Goal: Use online tool/utility: Utilize a website feature to perform a specific function

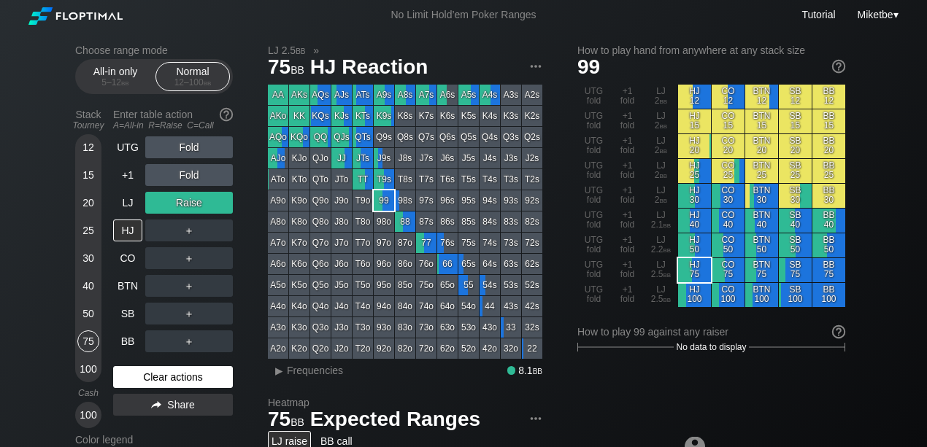
click at [144, 384] on div "Clear actions" at bounding box center [173, 377] width 120 height 22
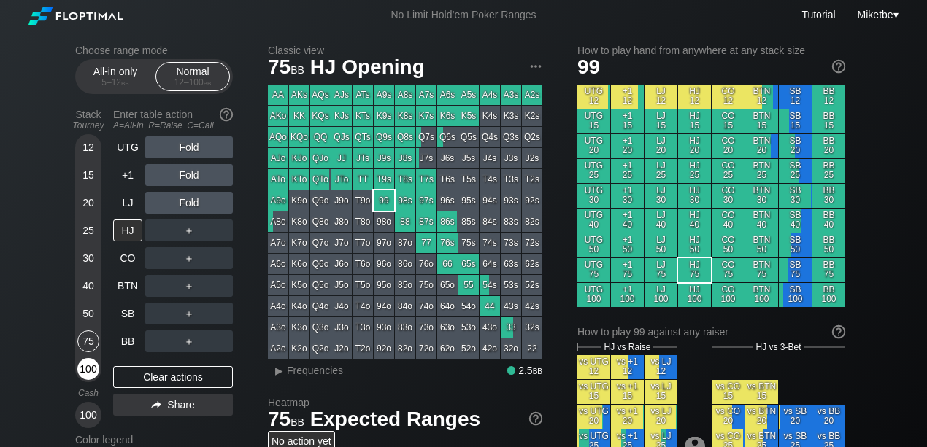
click at [92, 371] on div "100" at bounding box center [88, 369] width 22 height 22
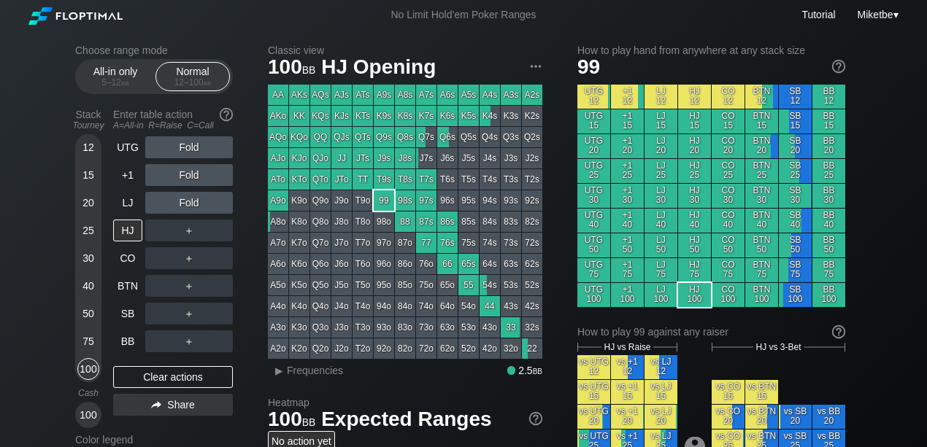
click at [83, 368] on div "100" at bounding box center [88, 369] width 22 height 22
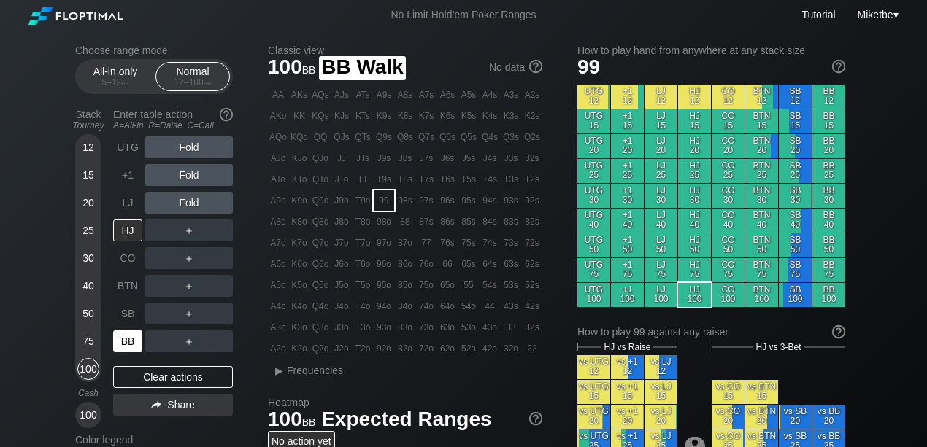
click at [130, 336] on div "BB" at bounding box center [127, 342] width 29 height 22
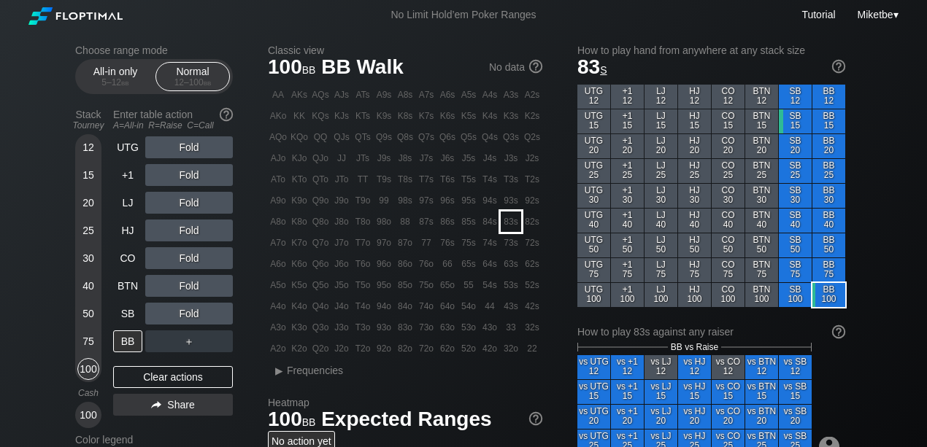
click at [506, 226] on div "83s" at bounding box center [511, 222] width 20 height 20
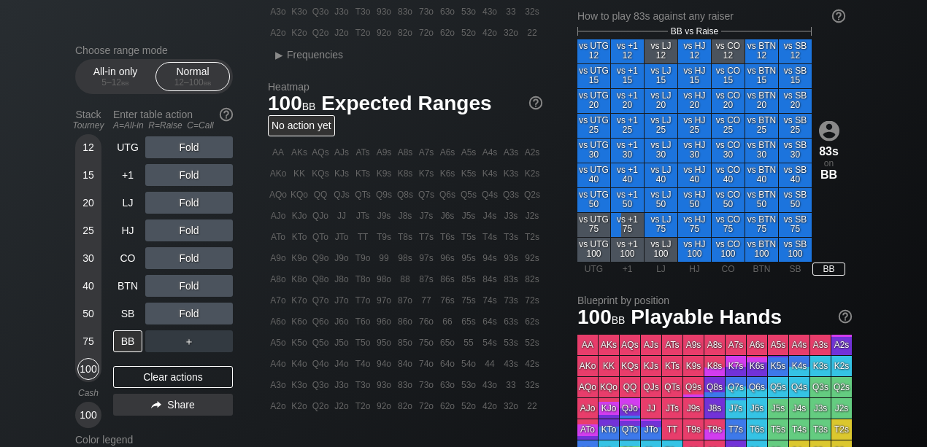
scroll to position [243, 0]
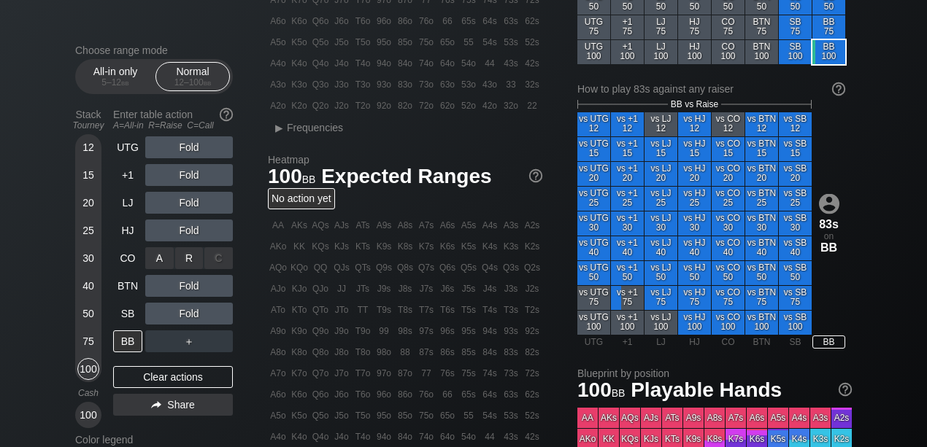
click at [190, 255] on div "A ✕ R ✕ C ✕ Fold" at bounding box center [189, 258] width 88 height 22
click at [185, 258] on div "R ✕" at bounding box center [189, 258] width 28 height 22
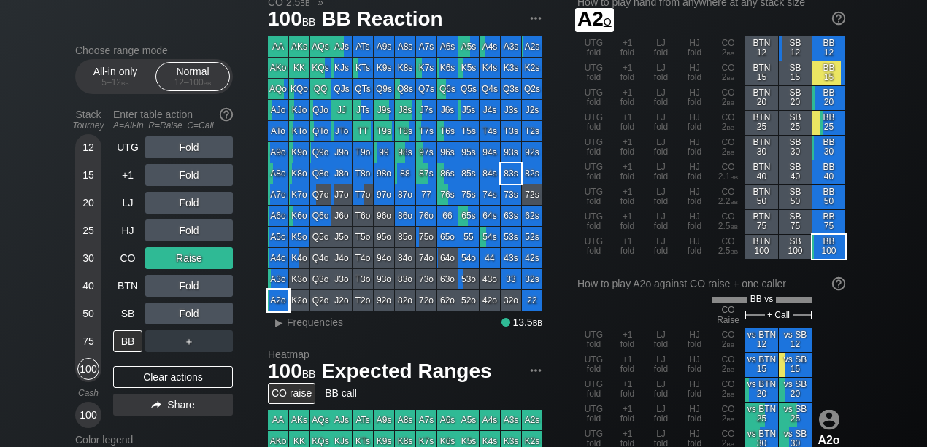
scroll to position [48, 0]
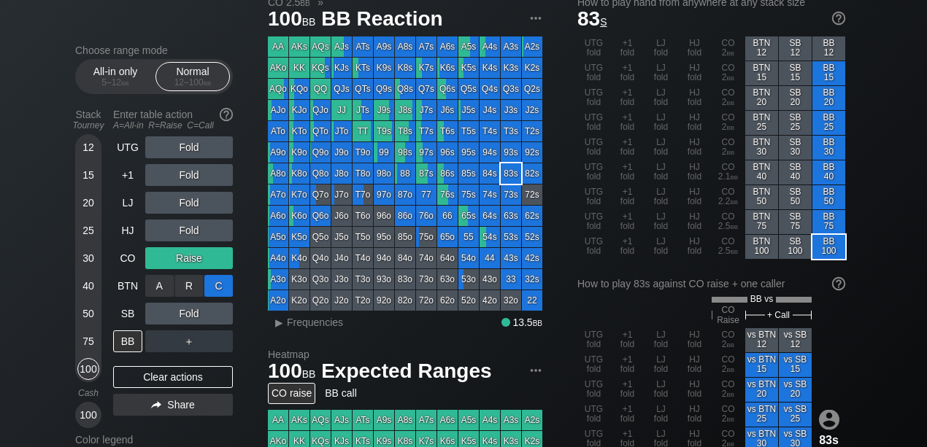
click at [215, 292] on div "C ✕" at bounding box center [218, 286] width 28 height 22
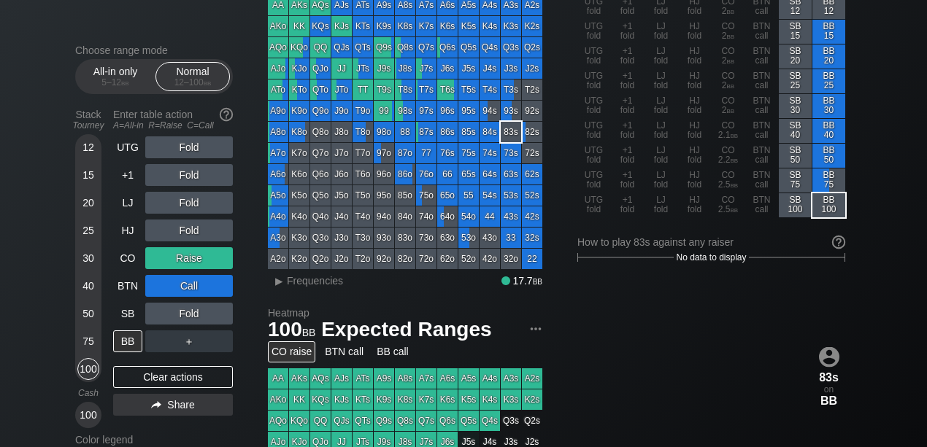
scroll to position [194, 0]
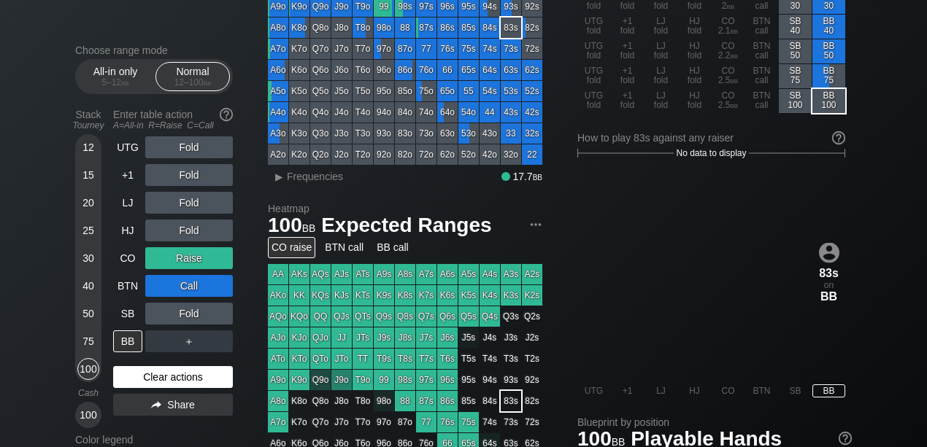
click at [153, 376] on div "Clear actions" at bounding box center [173, 377] width 120 height 22
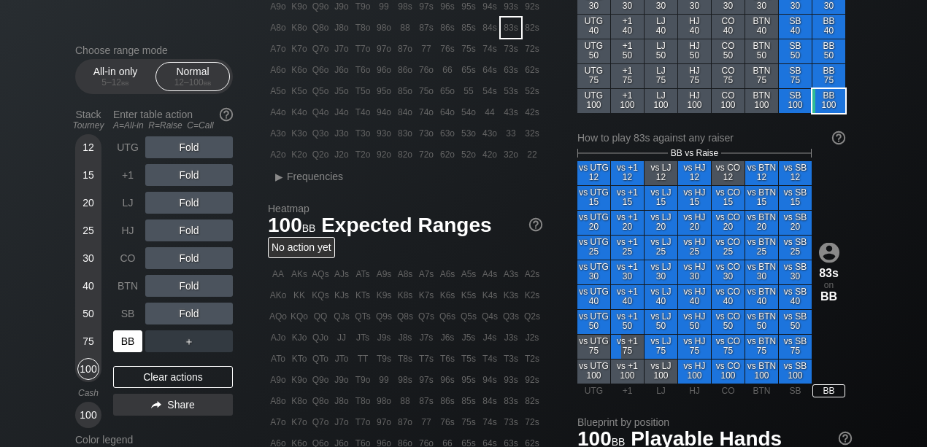
click at [123, 344] on div "BB" at bounding box center [127, 342] width 29 height 22
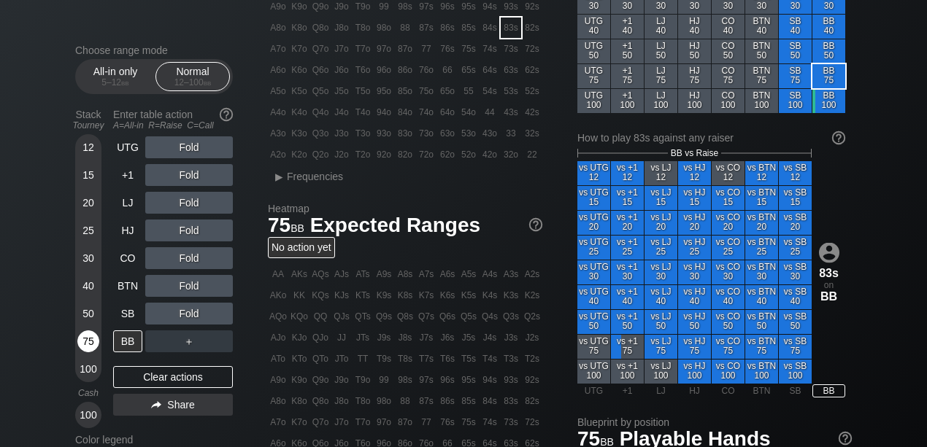
click at [92, 342] on div "75" at bounding box center [88, 342] width 22 height 22
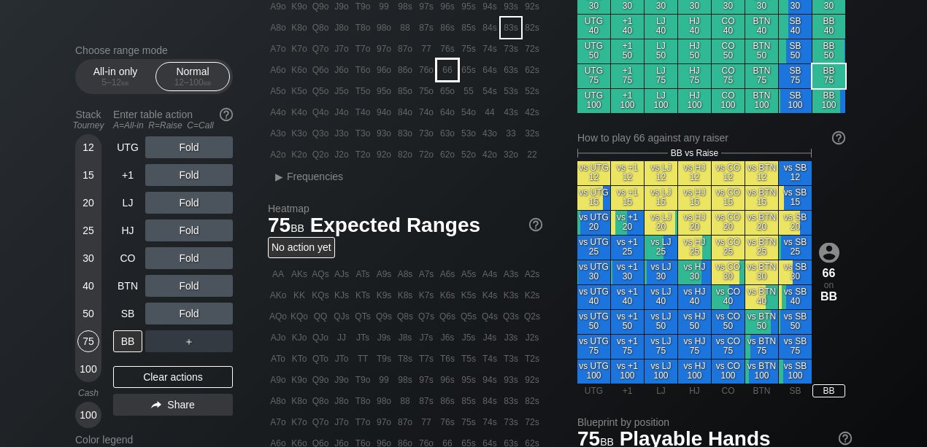
click at [445, 72] on div "66" at bounding box center [447, 70] width 20 height 20
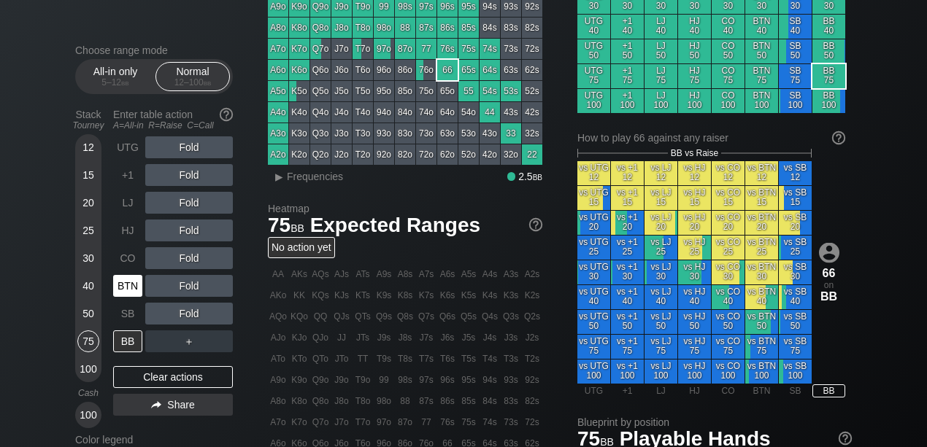
click at [130, 286] on div "BTN" at bounding box center [127, 286] width 29 height 22
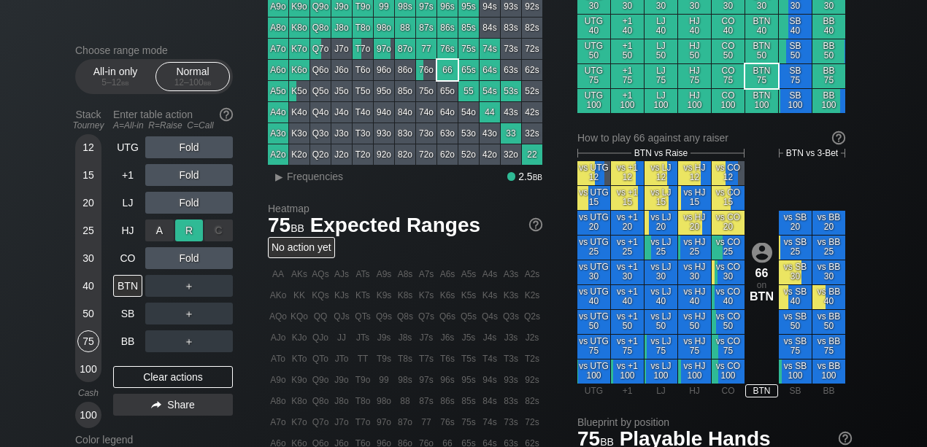
click at [188, 227] on div "R ✕" at bounding box center [189, 231] width 28 height 22
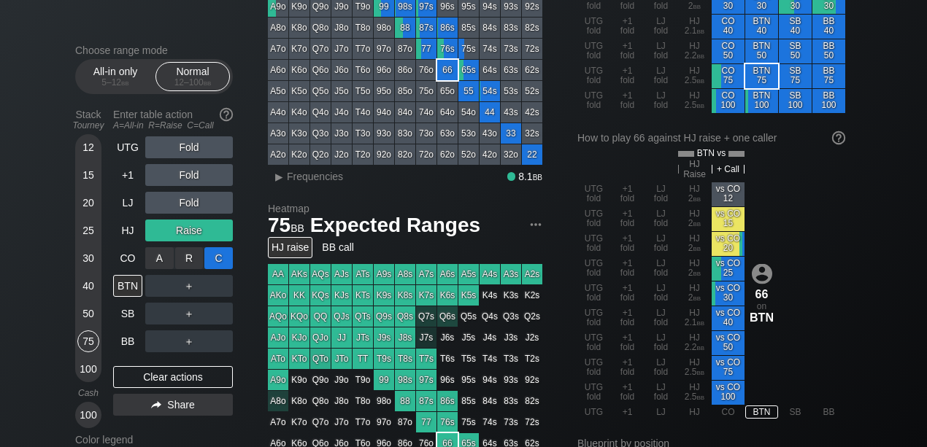
click at [212, 257] on div "C ✕" at bounding box center [218, 258] width 28 height 22
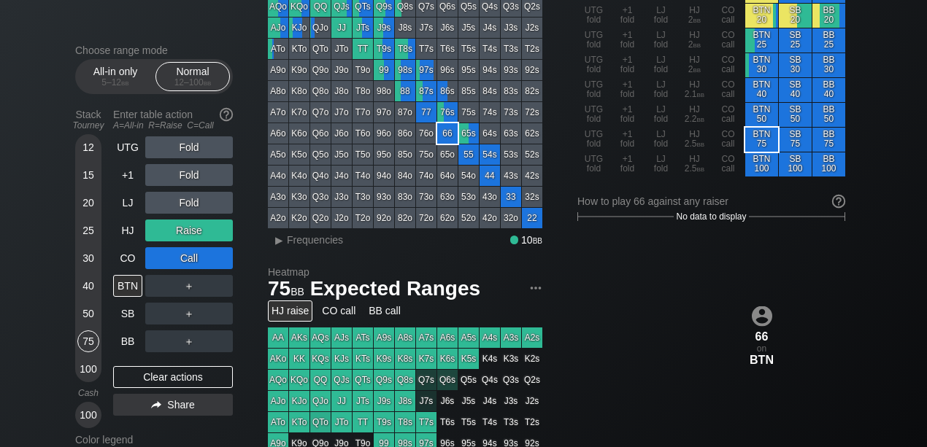
scroll to position [48, 0]
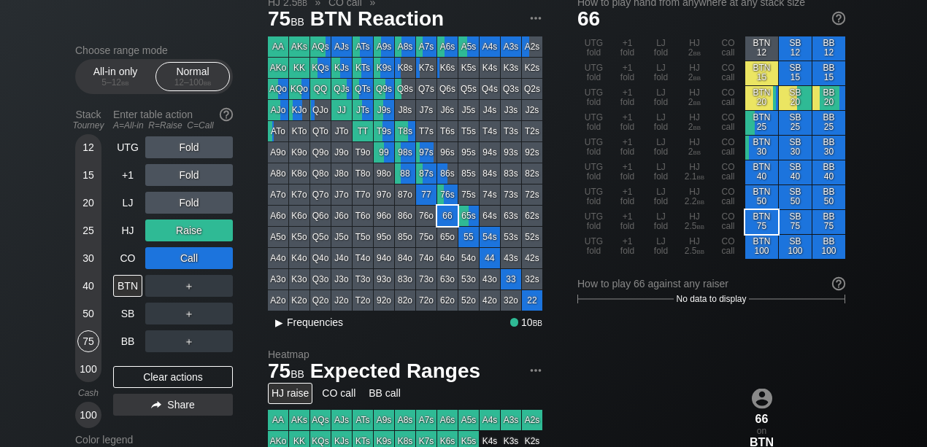
click at [297, 325] on span "Frequencies" at bounding box center [315, 323] width 56 height 12
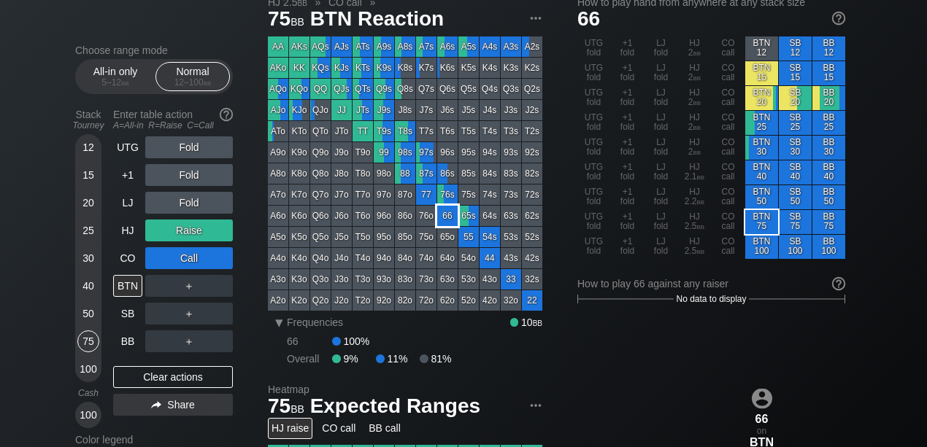
click at [447, 211] on div "66" at bounding box center [447, 216] width 20 height 20
click at [148, 377] on div "Clear actions" at bounding box center [173, 377] width 120 height 22
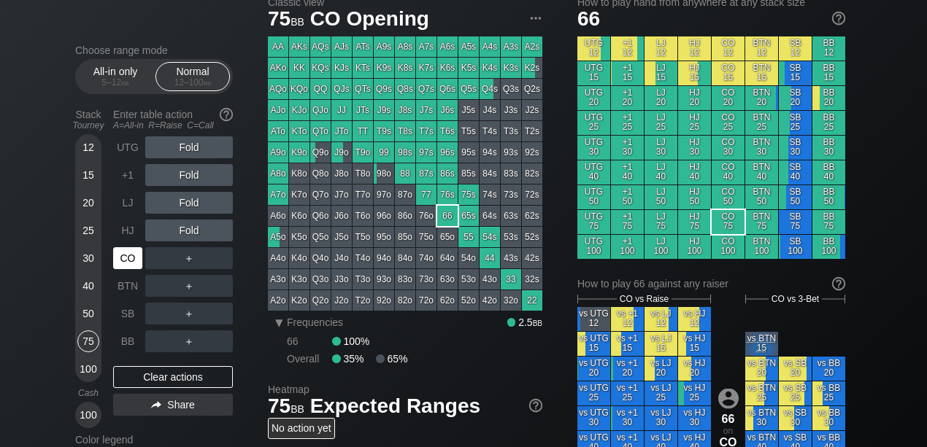
click at [130, 262] on div "CO" at bounding box center [127, 258] width 29 height 22
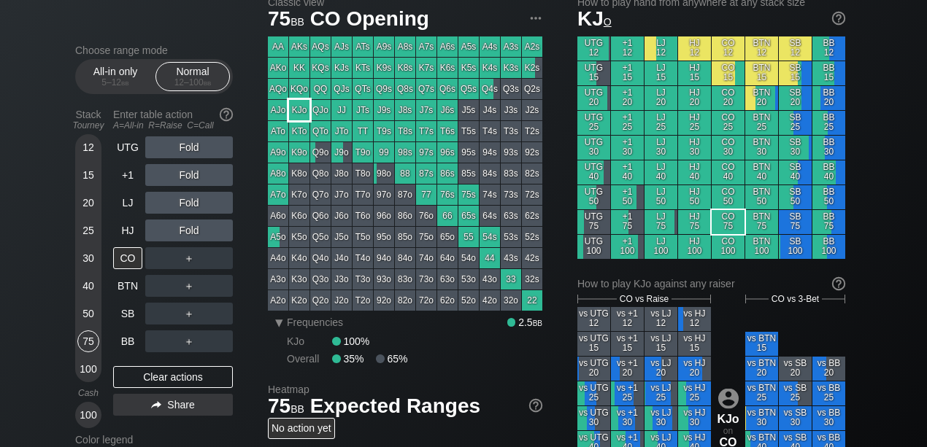
click at [303, 105] on div "KJo" at bounding box center [299, 110] width 20 height 20
click at [150, 369] on div "Clear actions" at bounding box center [173, 377] width 120 height 22
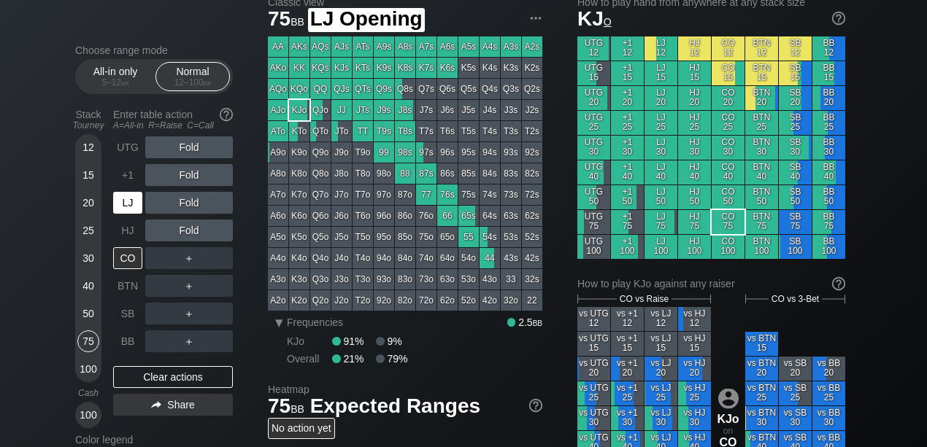
click at [132, 209] on div "LJ" at bounding box center [127, 203] width 29 height 22
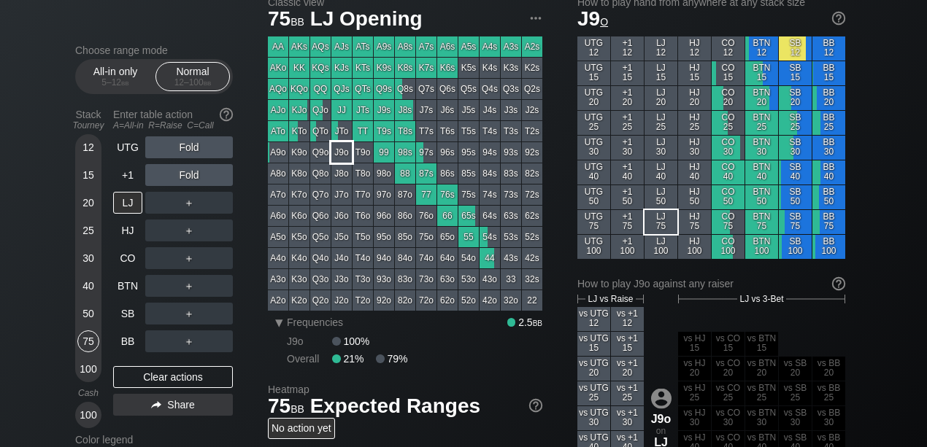
click at [342, 148] on div "J9o" at bounding box center [341, 152] width 20 height 20
click at [179, 177] on div "R ✕" at bounding box center [189, 175] width 28 height 22
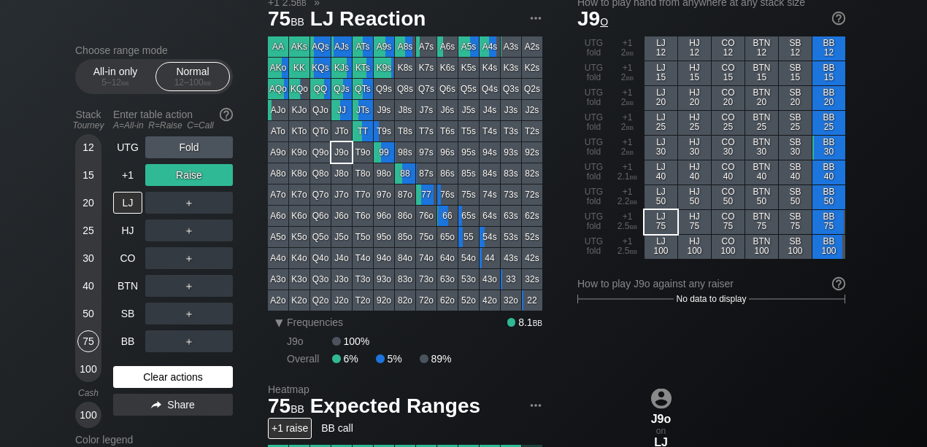
click at [150, 377] on div "Clear actions" at bounding box center [173, 377] width 120 height 22
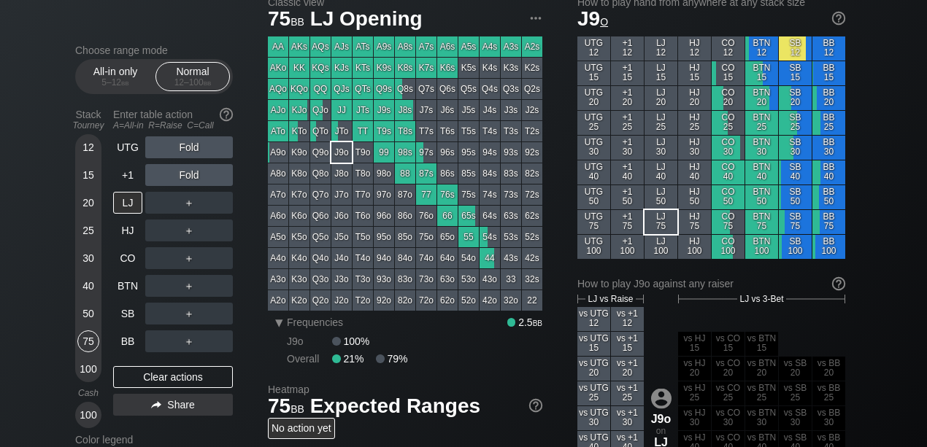
click at [791, 53] on div "SB 12" at bounding box center [795, 48] width 33 height 24
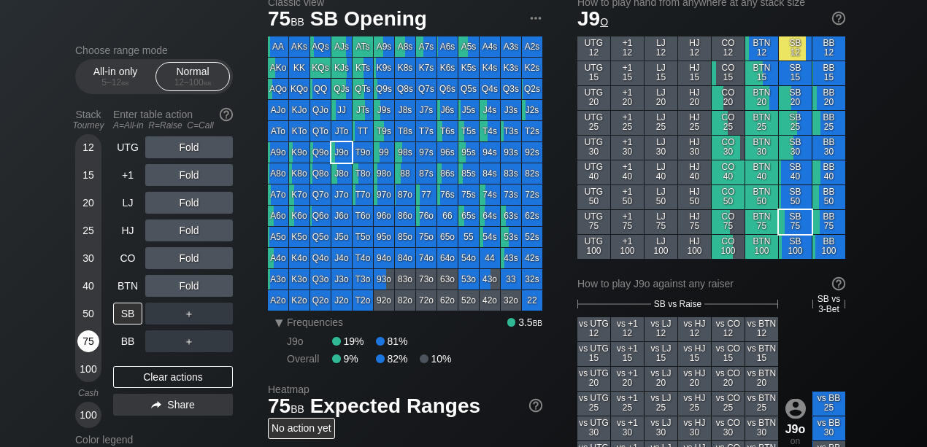
click at [83, 336] on div "75" at bounding box center [88, 342] width 22 height 22
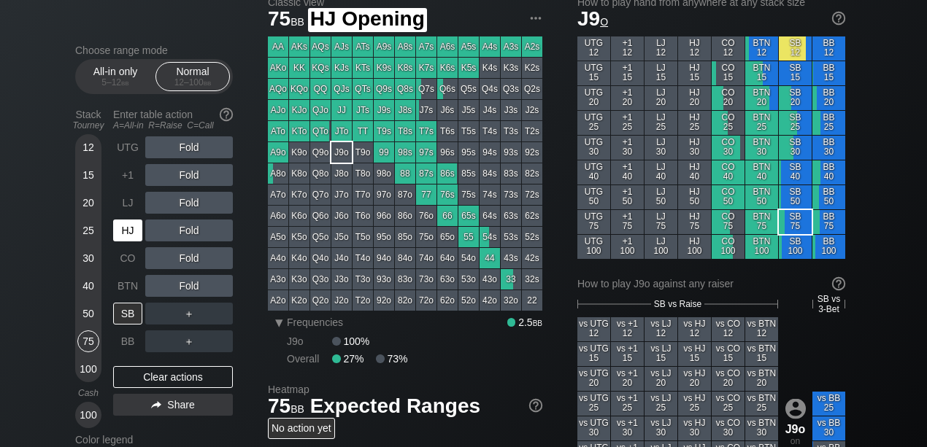
click at [125, 231] on div "HJ" at bounding box center [127, 231] width 29 height 22
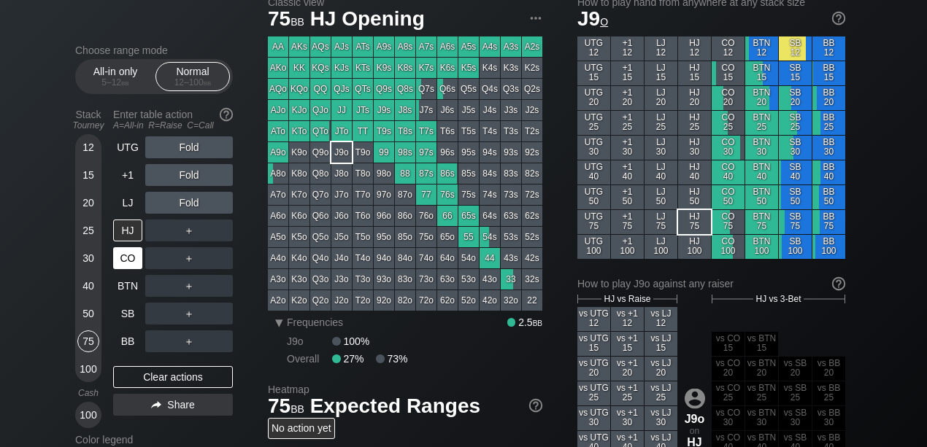
drag, startPoint x: 87, startPoint y: 307, endPoint x: 133, endPoint y: 248, distance: 74.9
click at [87, 307] on div "50" at bounding box center [88, 314] width 22 height 22
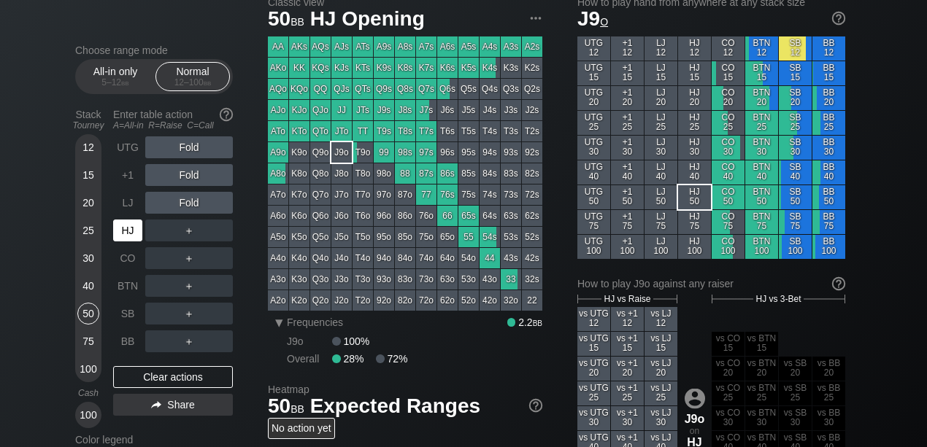
click at [131, 222] on div "HJ" at bounding box center [127, 231] width 29 height 22
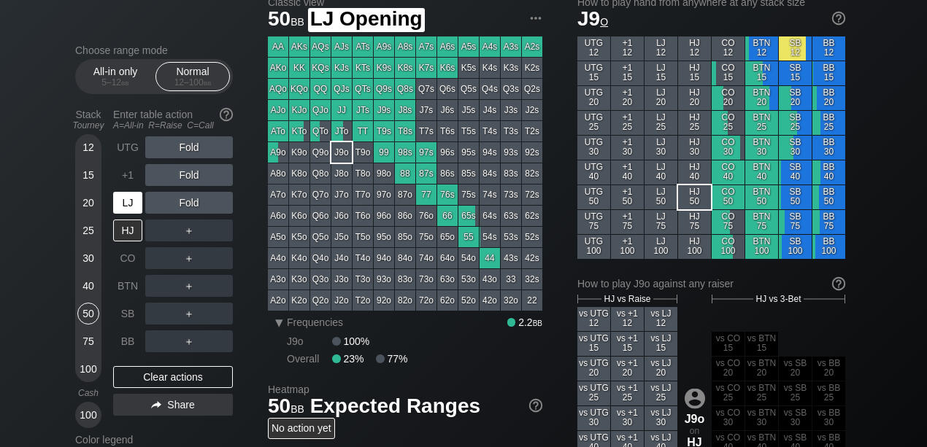
click at [139, 207] on div "LJ" at bounding box center [127, 203] width 29 height 22
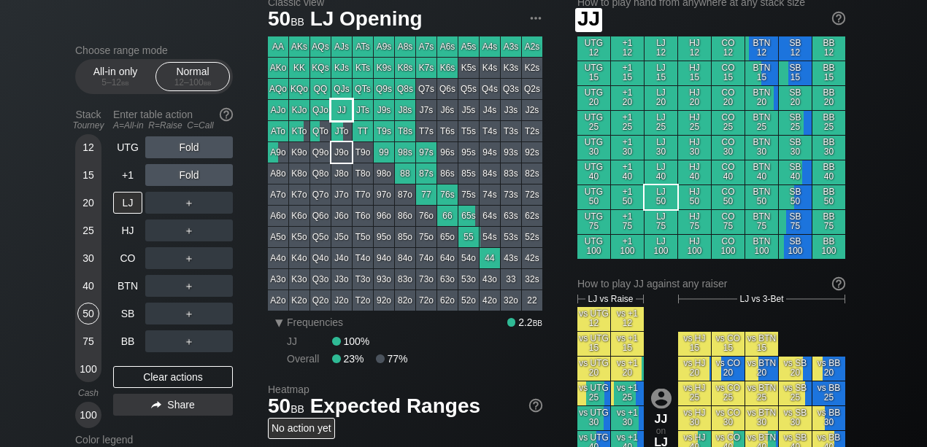
click at [343, 103] on div "JJ" at bounding box center [341, 110] width 20 height 20
click at [137, 152] on div "UTG" at bounding box center [127, 147] width 29 height 22
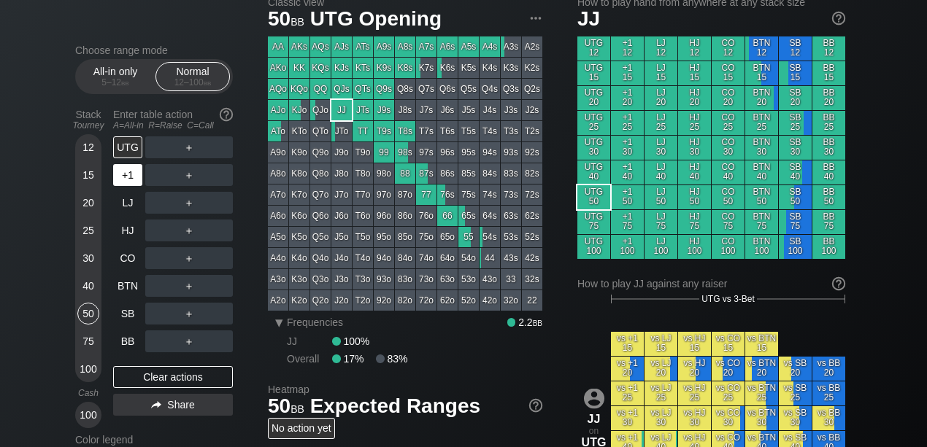
click at [127, 172] on div "+1" at bounding box center [127, 175] width 29 height 22
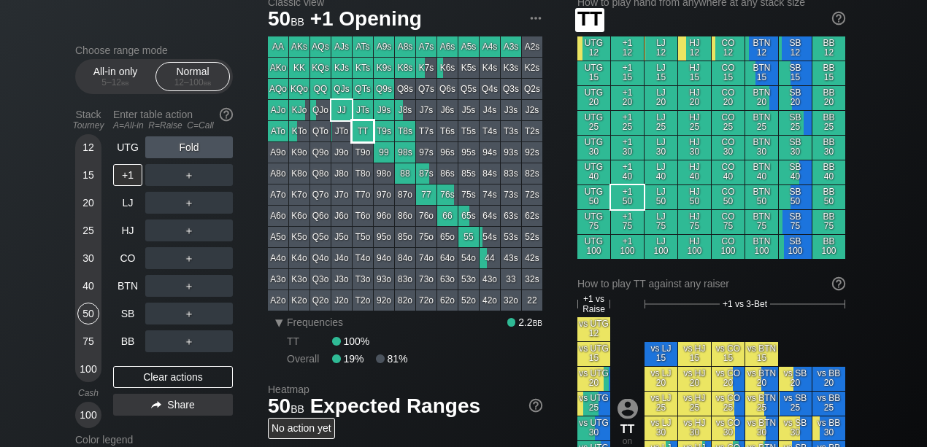
click at [364, 130] on div "TT" at bounding box center [362, 131] width 20 height 20
click at [120, 344] on div "BB" at bounding box center [127, 342] width 29 height 22
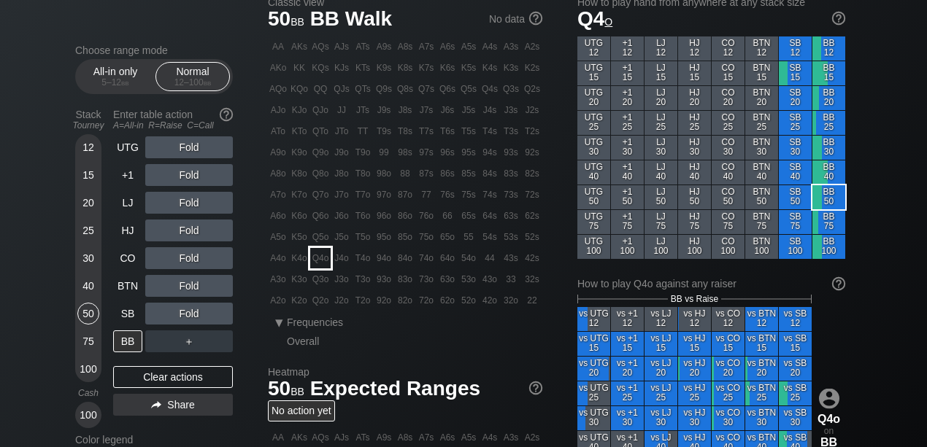
click at [327, 259] on div "Q4o" at bounding box center [320, 258] width 20 height 20
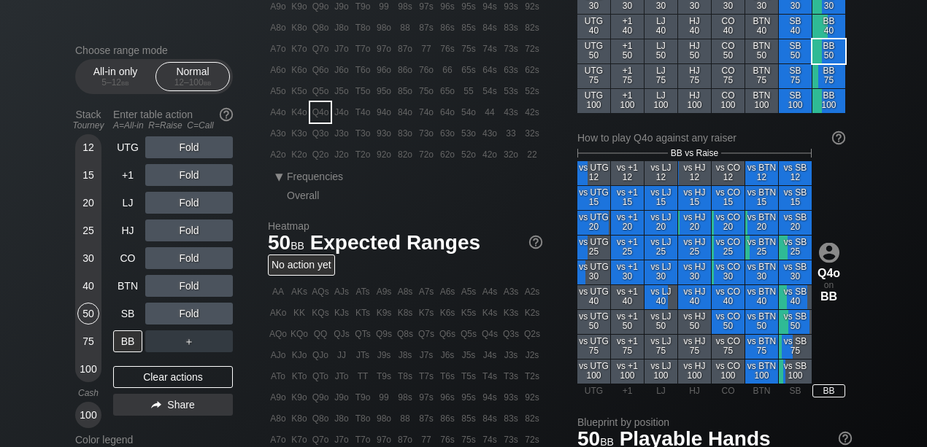
click at [89, 145] on div "12" at bounding box center [88, 147] width 22 height 22
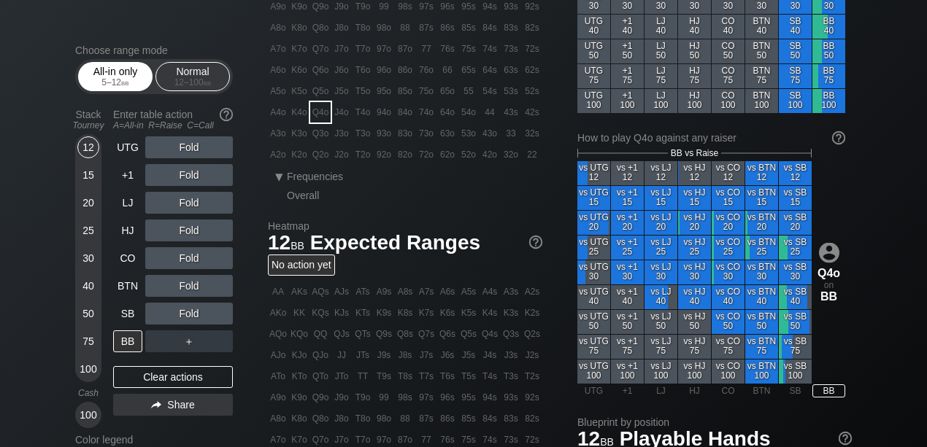
click at [115, 86] on div "5 – 12 bb" at bounding box center [115, 82] width 61 height 10
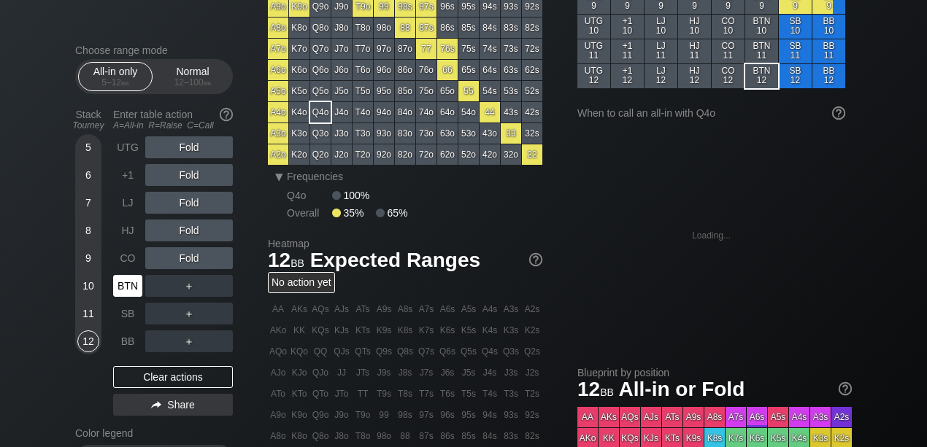
click at [120, 287] on div "BTN" at bounding box center [127, 286] width 29 height 22
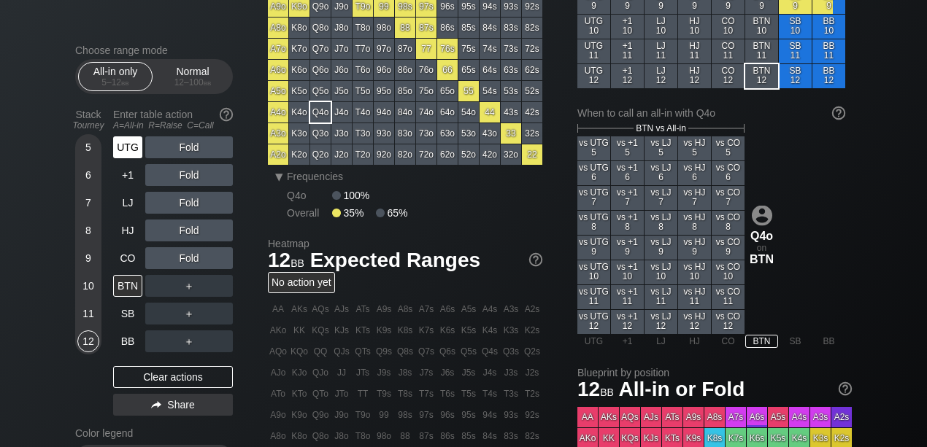
click at [127, 144] on div "UTG" at bounding box center [127, 147] width 29 height 22
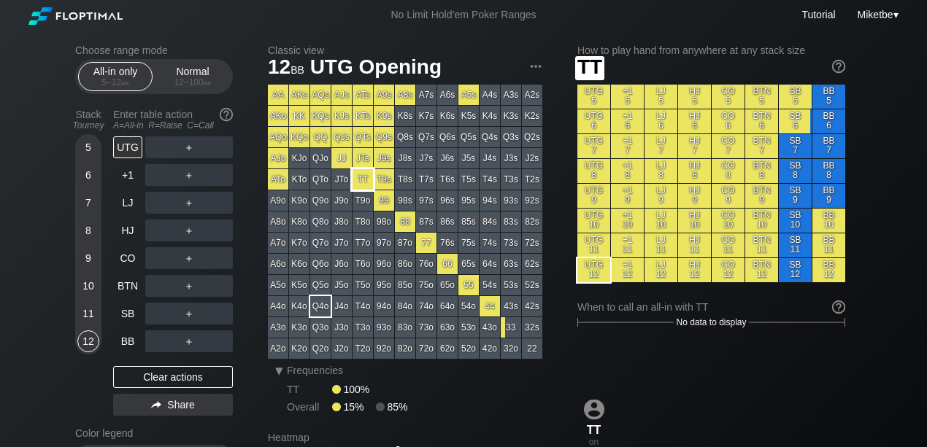
click at [359, 184] on div "TT" at bounding box center [362, 179] width 20 height 20
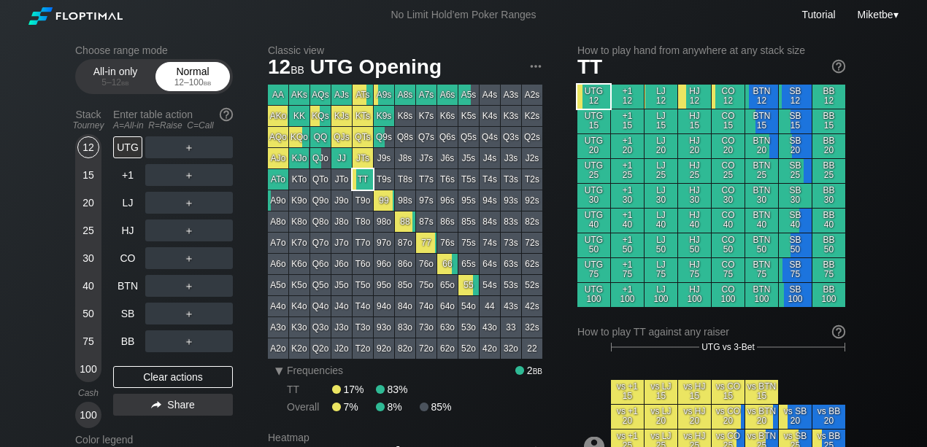
click at [198, 86] on div "12 – 100 bb" at bounding box center [192, 82] width 61 height 10
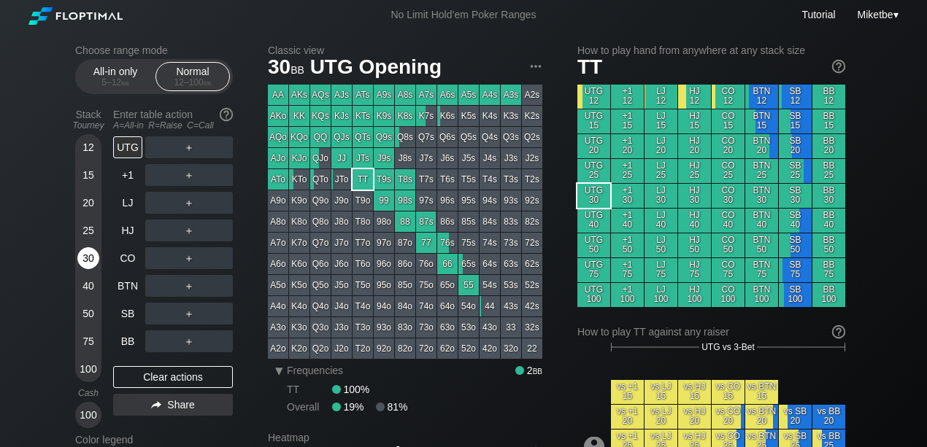
click at [90, 254] on div "30" at bounding box center [88, 258] width 22 height 22
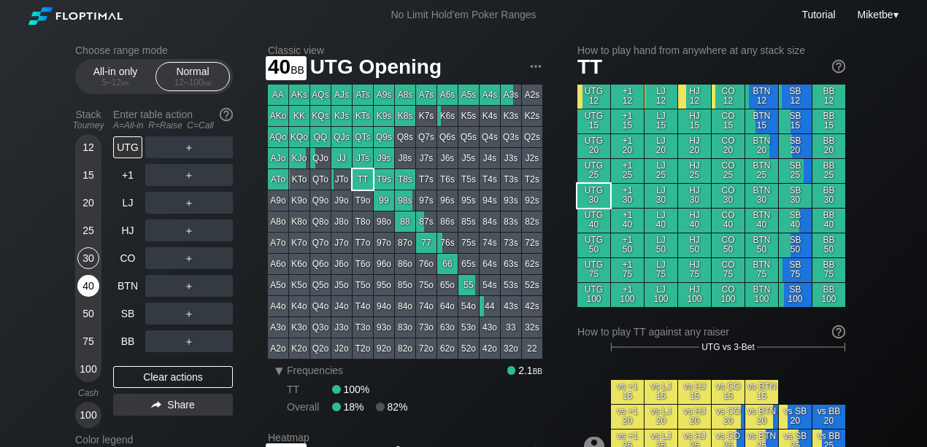
click at [88, 283] on div "40" at bounding box center [88, 286] width 22 height 22
click at [89, 369] on div "100" at bounding box center [88, 369] width 22 height 22
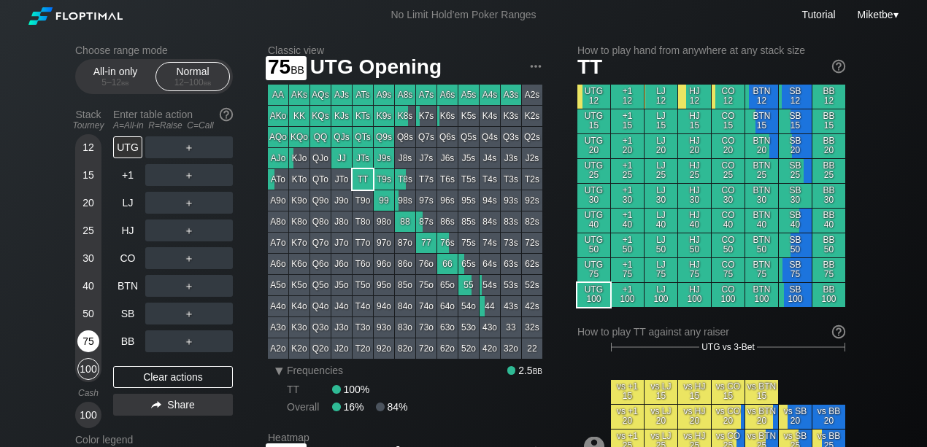
click at [88, 350] on div "75" at bounding box center [88, 342] width 22 height 22
click at [90, 344] on div "75" at bounding box center [88, 342] width 22 height 22
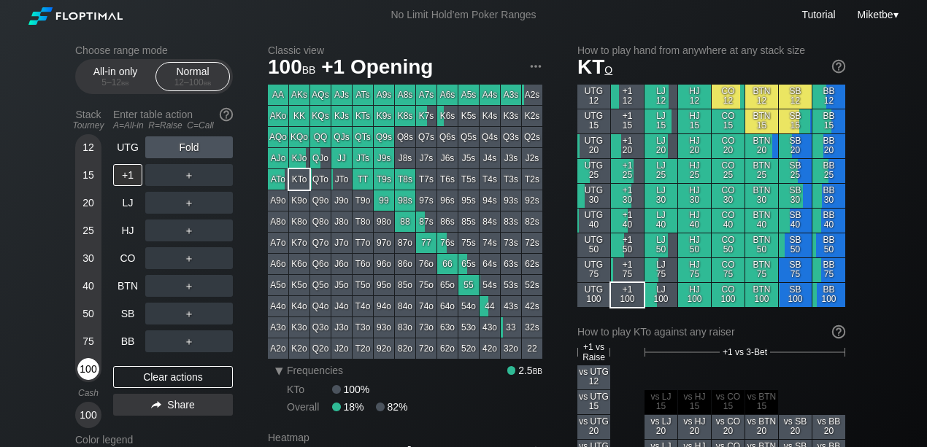
click at [86, 374] on div "100" at bounding box center [88, 369] width 22 height 22
